Goal: Information Seeking & Learning: Learn about a topic

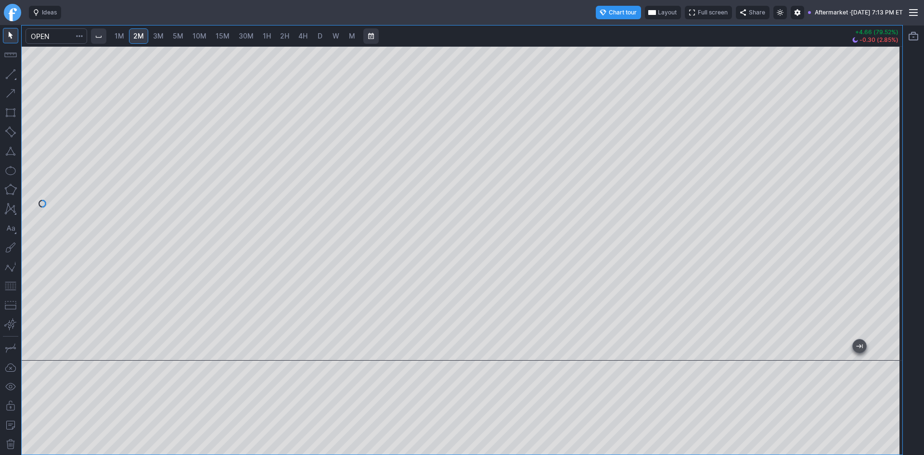
click at [479, 50] on div "1M 2M 3M 5M 10M 15M 30M 1H 2H 4H D W M +4.66 (79.52%) -0.30 (2.85%)" at bounding box center [462, 239] width 880 height 429
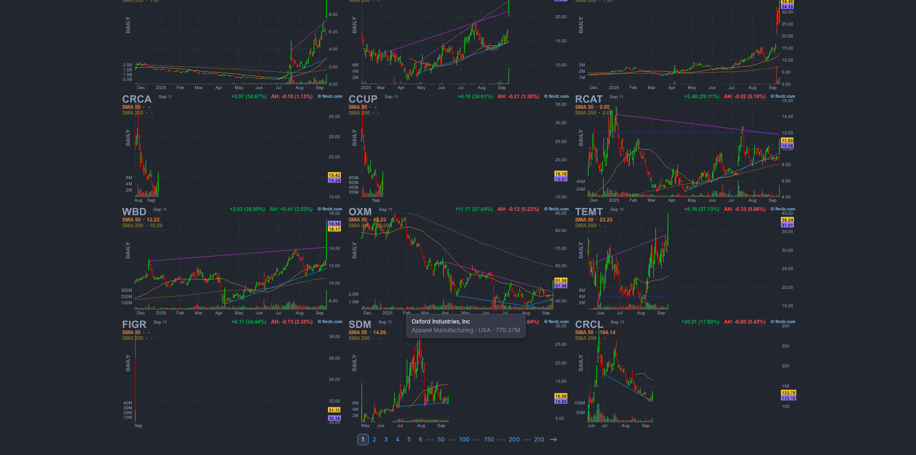
scroll to position [178, 0]
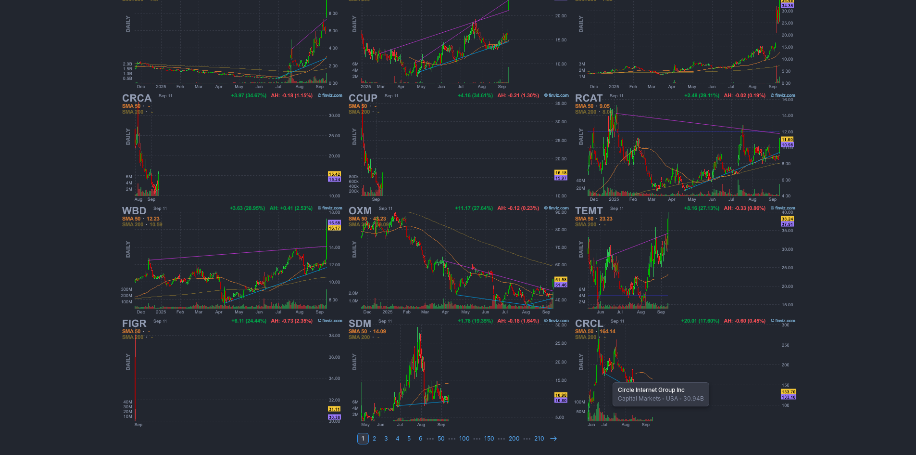
click at [608, 377] on img at bounding box center [684, 372] width 225 height 113
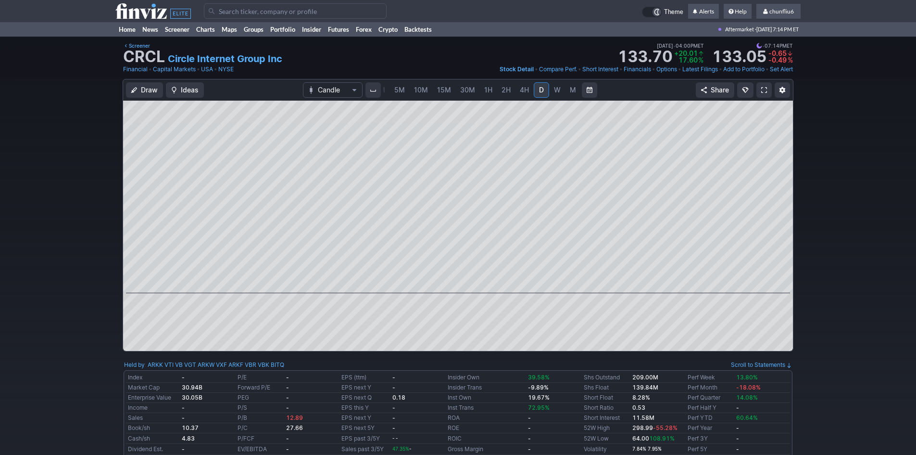
click at [400, 89] on span "5M" at bounding box center [399, 90] width 11 height 8
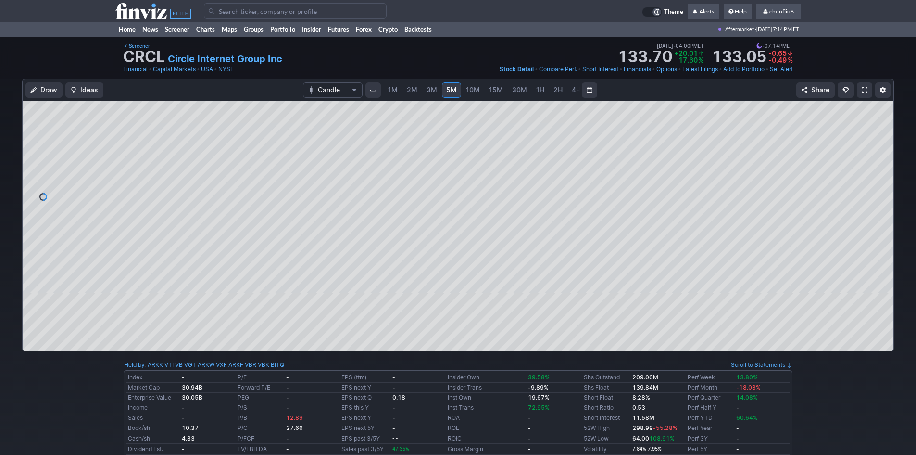
click at [396, 89] on span "1M" at bounding box center [393, 90] width 10 height 8
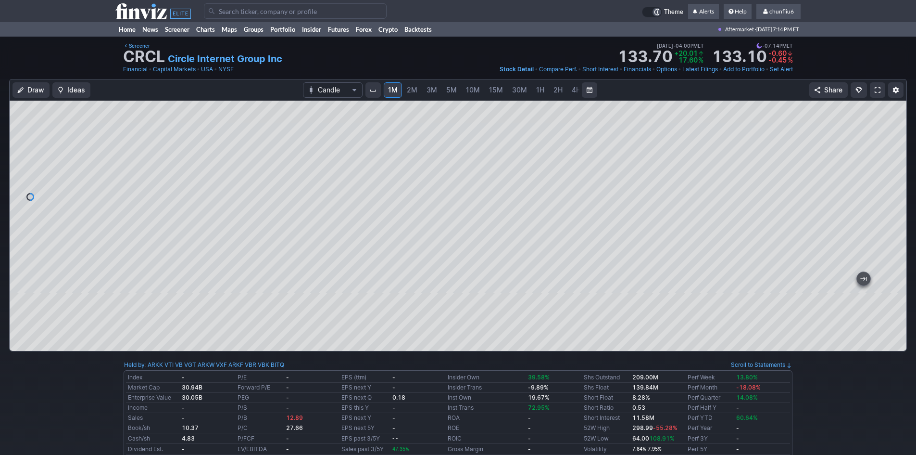
click at [454, 88] on span "5M" at bounding box center [451, 90] width 11 height 8
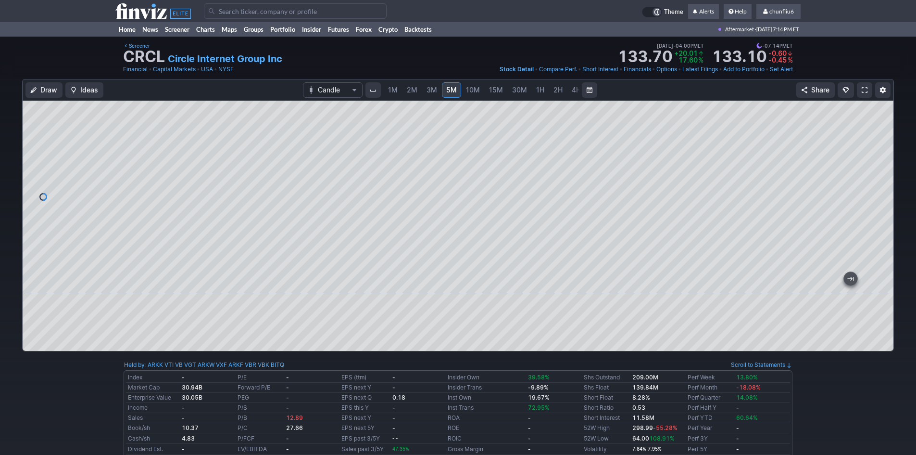
click at [870, 87] on link at bounding box center [864, 89] width 15 height 15
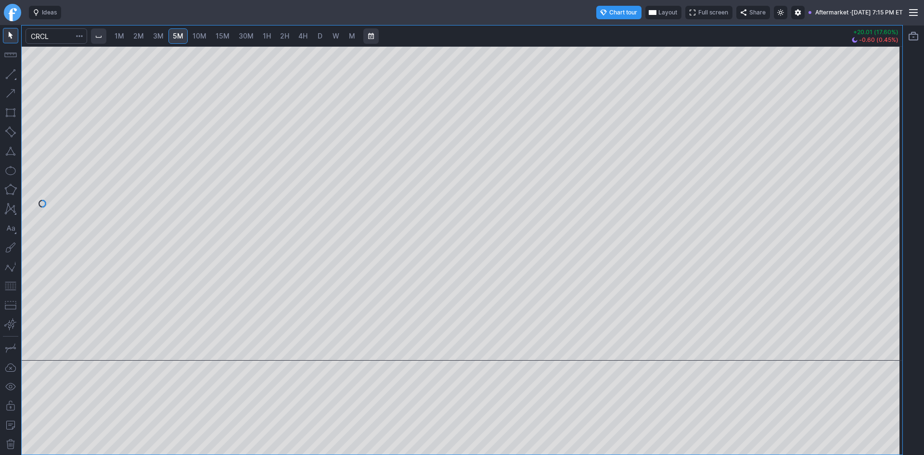
click at [121, 35] on span "1M" at bounding box center [119, 36] width 10 height 8
drag, startPoint x: 896, startPoint y: 132, endPoint x: 896, endPoint y: 178, distance: 46.2
click at [896, 178] on div at bounding box center [892, 201] width 20 height 290
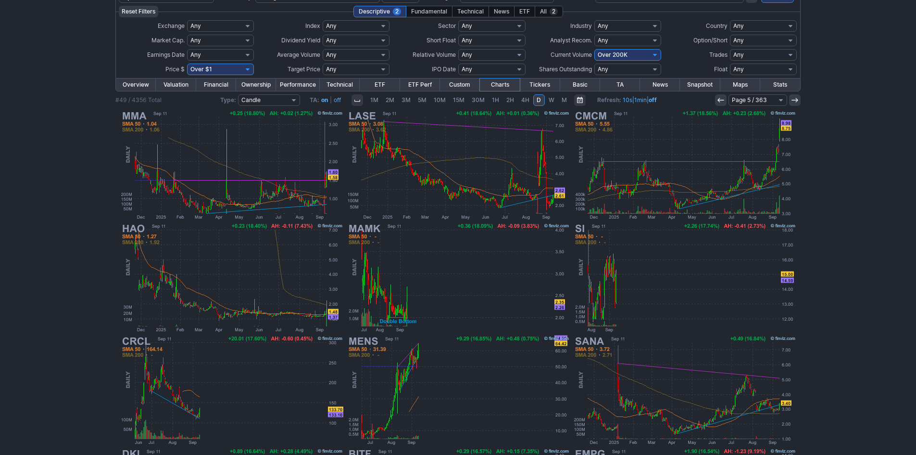
scroll to position [48, 0]
click at [721, 99] on icon at bounding box center [721, 100] width 8 height 8
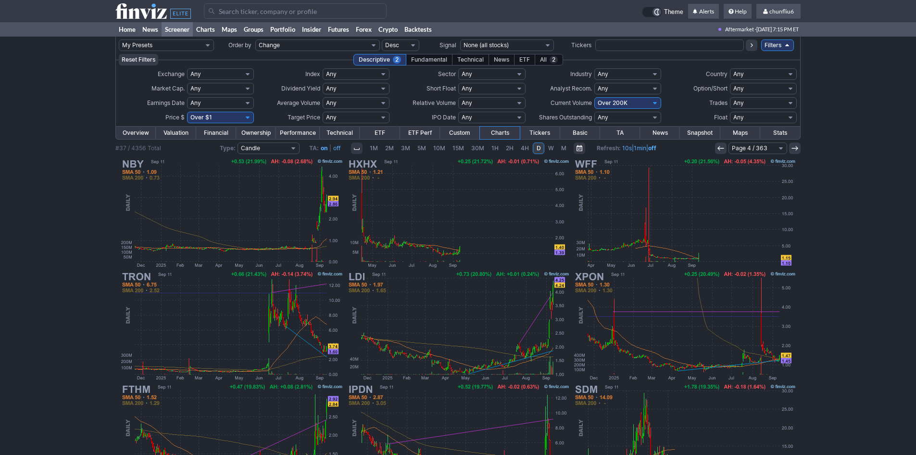
click at [721, 145] on icon at bounding box center [721, 148] width 8 height 8
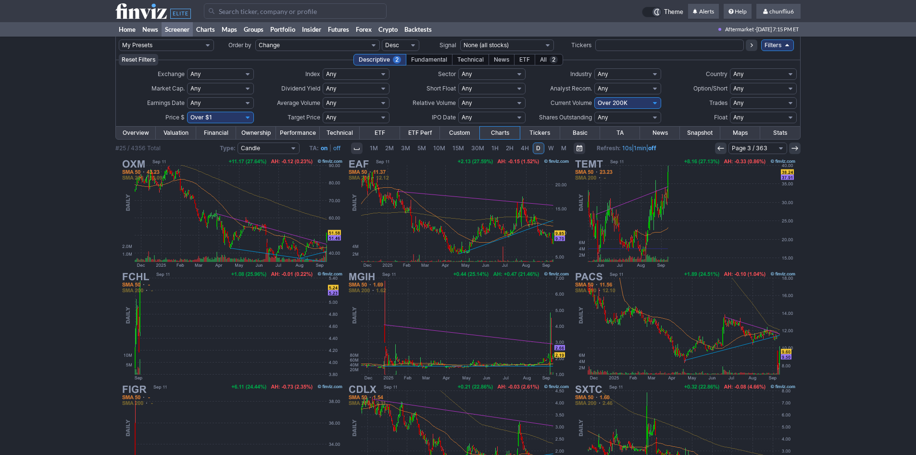
click at [721, 145] on icon at bounding box center [721, 148] width 8 height 8
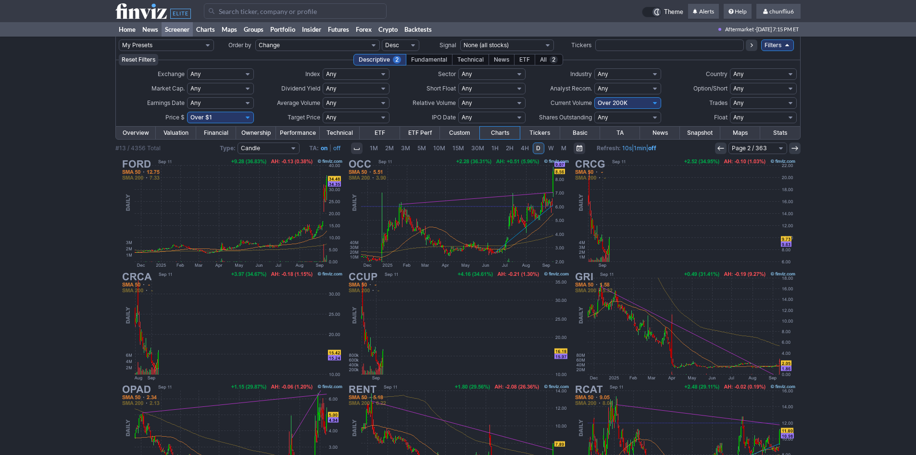
click at [721, 145] on icon at bounding box center [721, 148] width 8 height 8
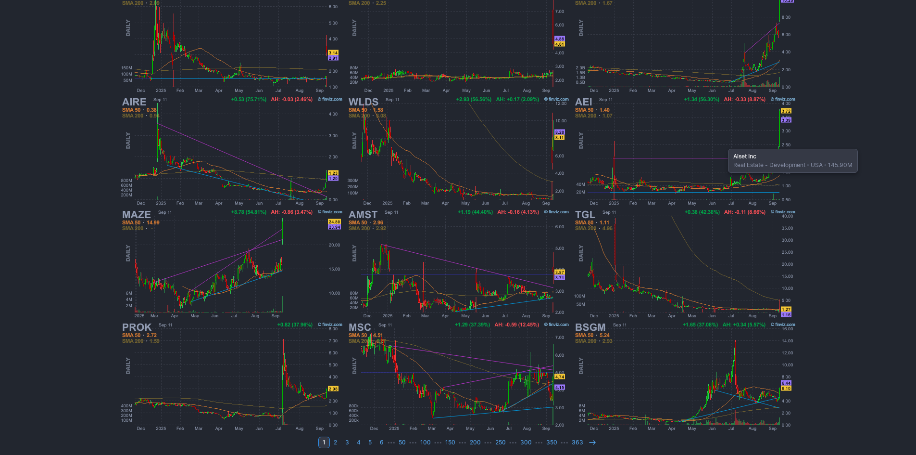
scroll to position [178, 0]
